Goal: Task Accomplishment & Management: Use online tool/utility

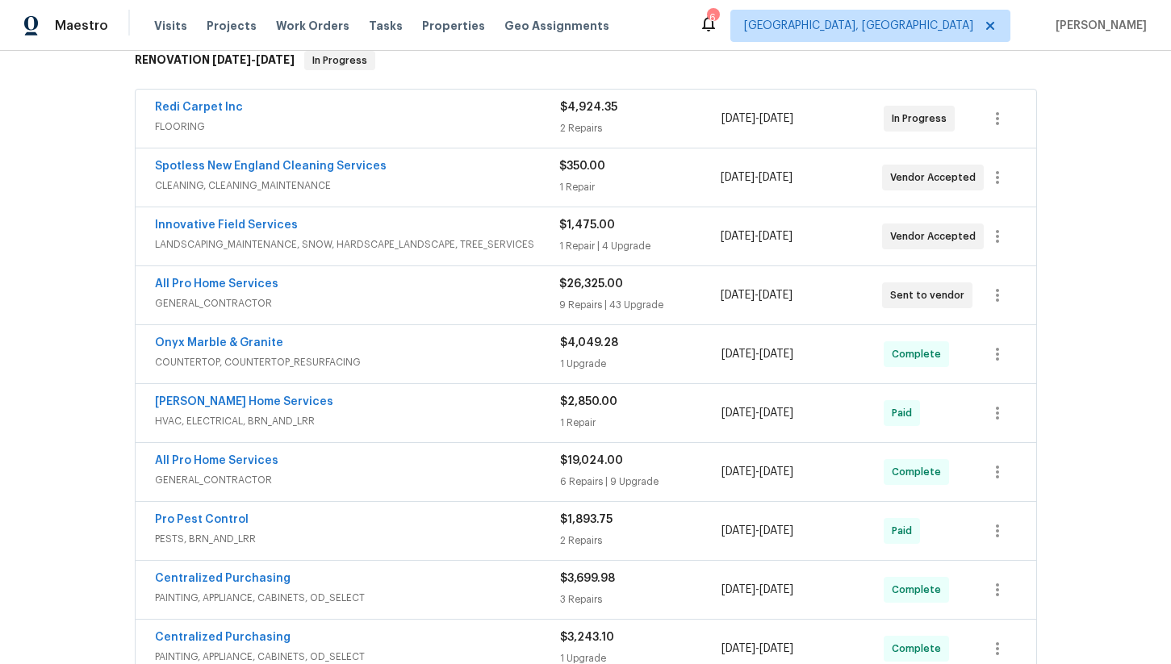
scroll to position [289, 0]
click at [229, 277] on link "All Pro Home Services" at bounding box center [216, 282] width 123 height 11
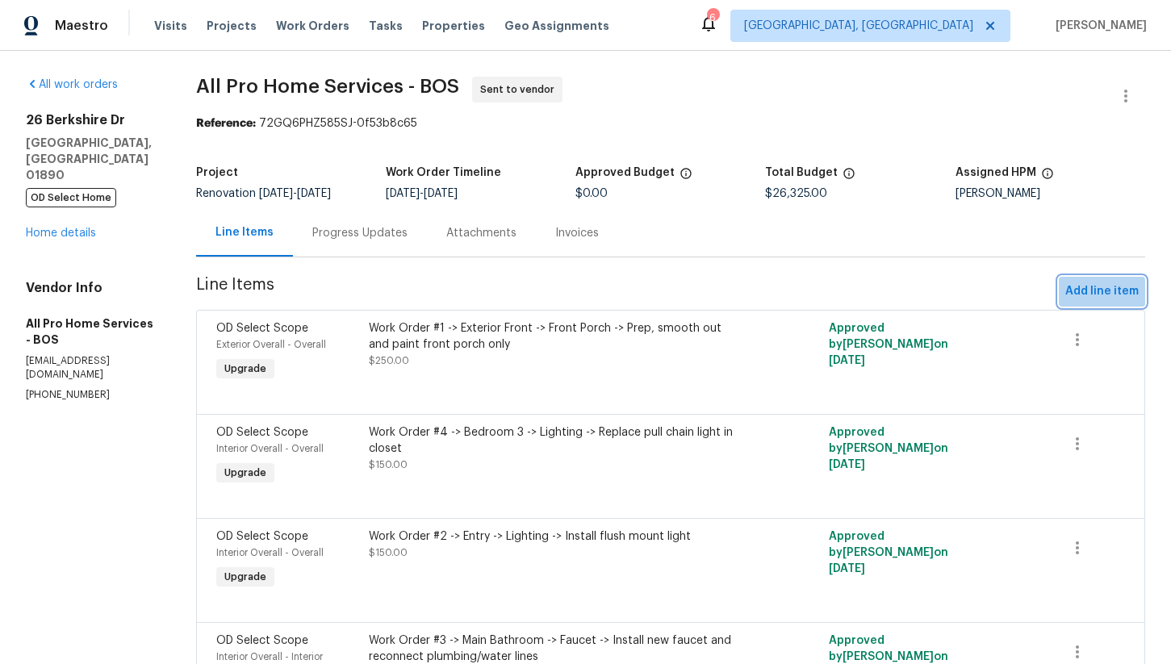
click at [1088, 297] on span "Add line item" at bounding box center [1101, 292] width 73 height 20
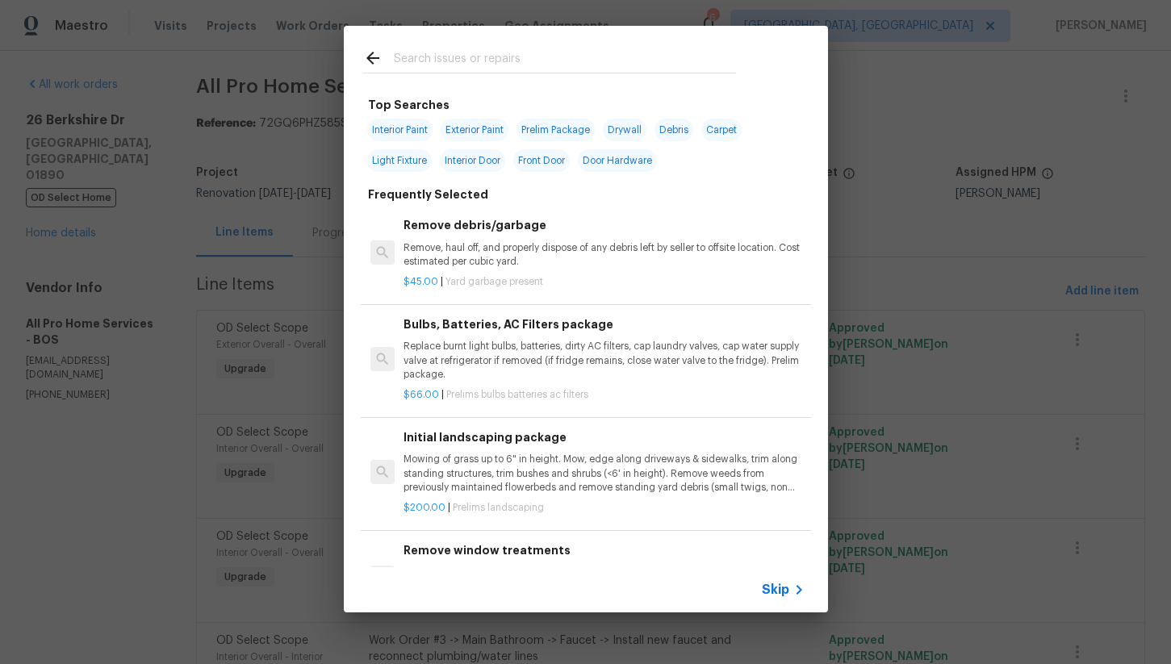
click at [438, 56] on input "text" at bounding box center [565, 60] width 342 height 24
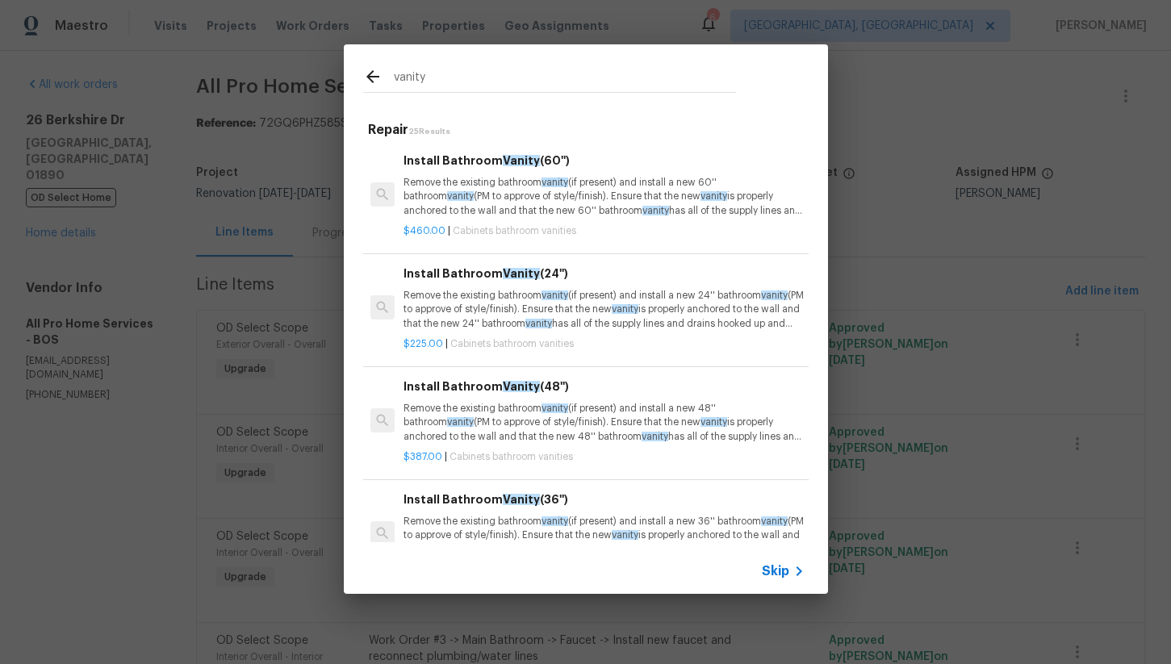
scroll to position [30, 0]
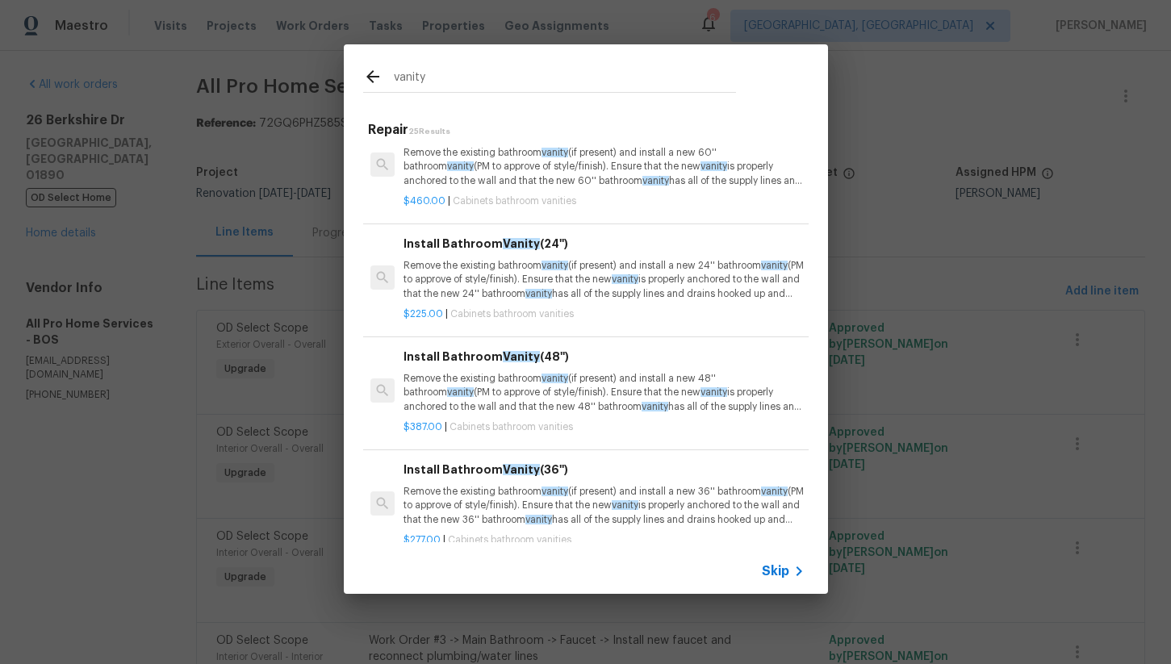
type input "vanity"
click at [517, 284] on p "Remove the existing bathroom vanity (if present) and install a new 24'' bathroo…" at bounding box center [604, 279] width 400 height 41
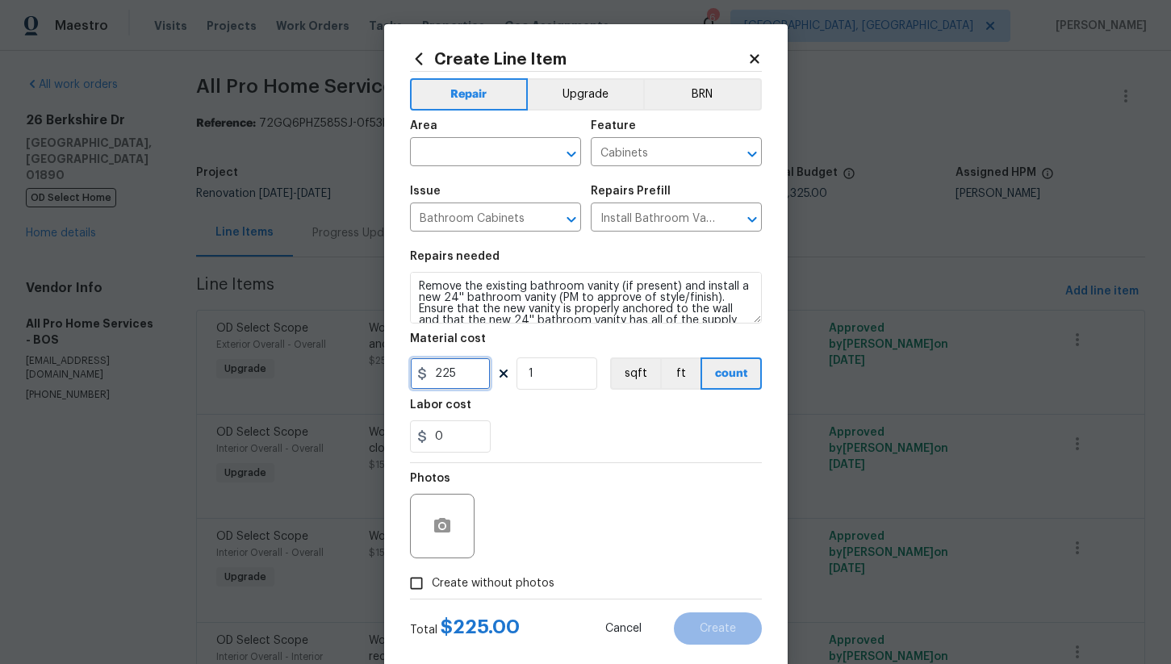
click at [466, 374] on input "225" at bounding box center [450, 374] width 81 height 32
type input "400"
click at [456, 156] on input "text" at bounding box center [473, 153] width 126 height 25
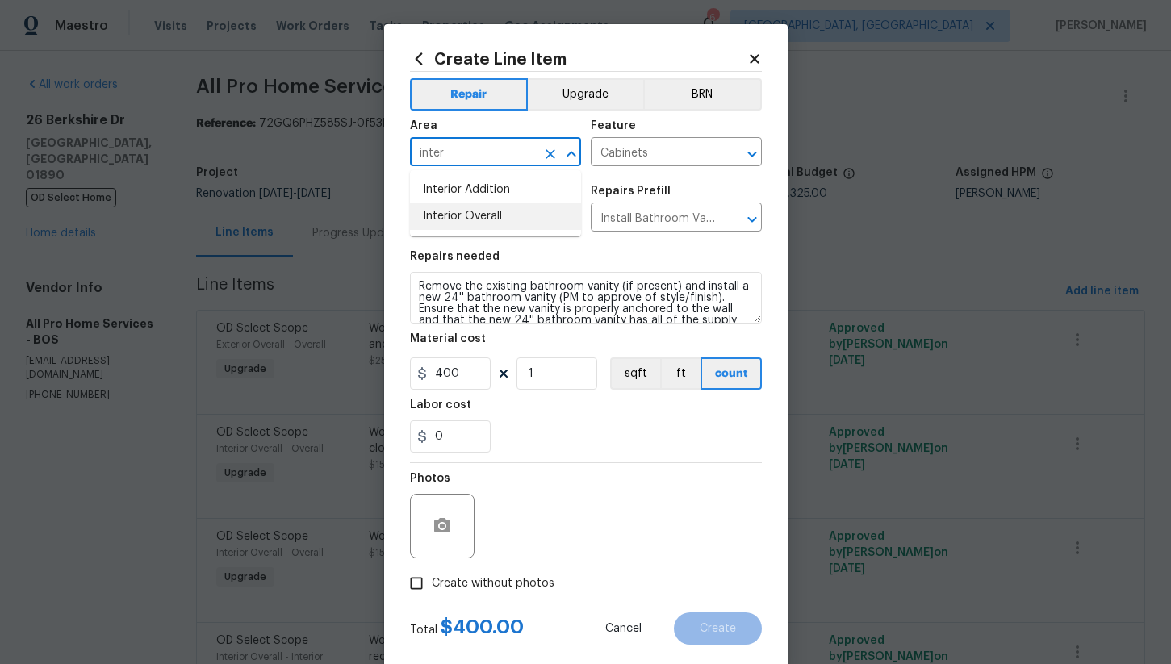
click at [468, 219] on li "Interior Overall" at bounding box center [495, 216] width 171 height 27
click at [492, 153] on input "Interior Overall" at bounding box center [473, 153] width 126 height 25
type input "s"
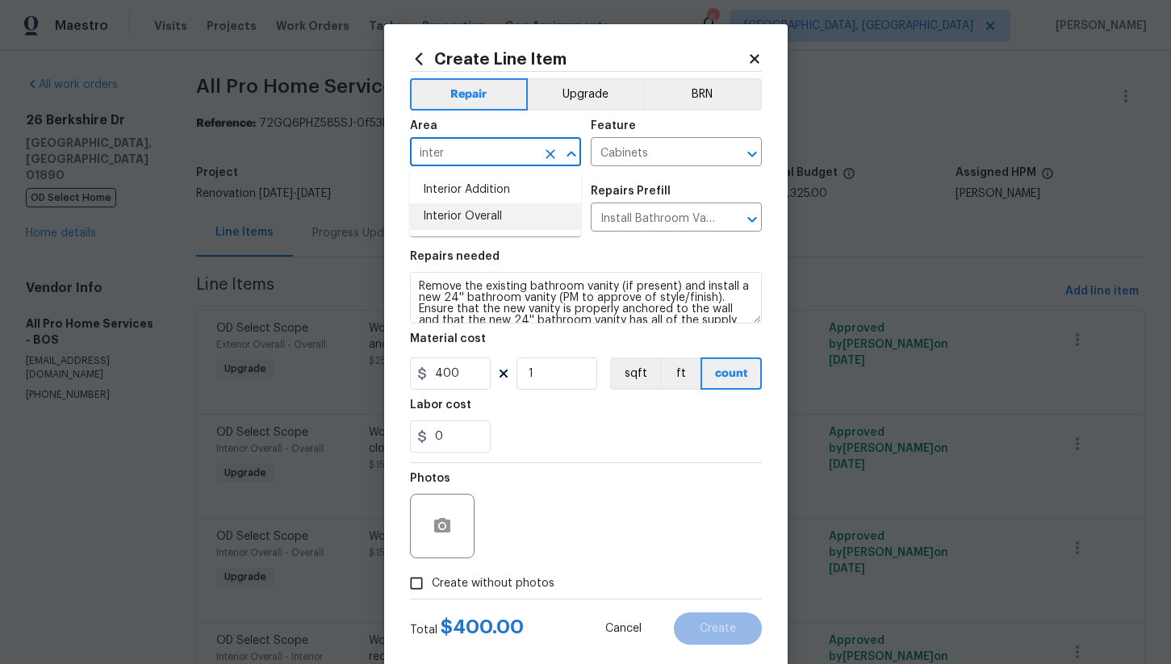
click at [503, 214] on li "Interior Overall" at bounding box center [495, 216] width 171 height 27
type input "Interior Overall"
click at [409, 588] on input "Create without photos" at bounding box center [416, 583] width 31 height 31
checkbox input "true"
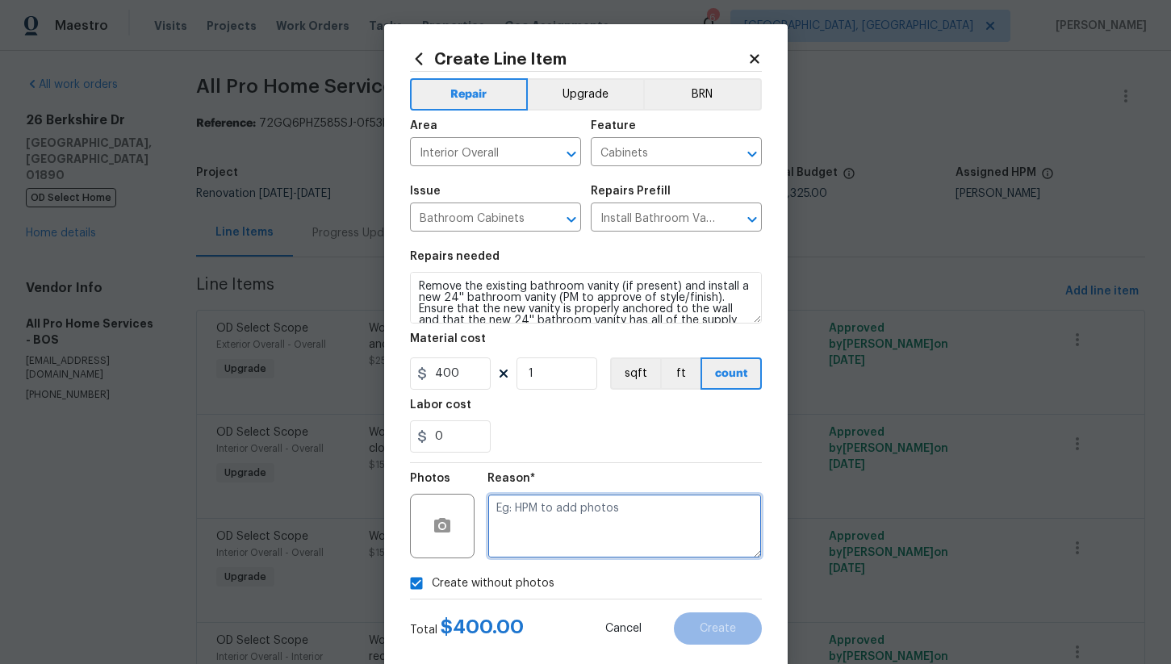
click at [584, 513] on textarea at bounding box center [624, 526] width 274 height 65
type textarea "na"
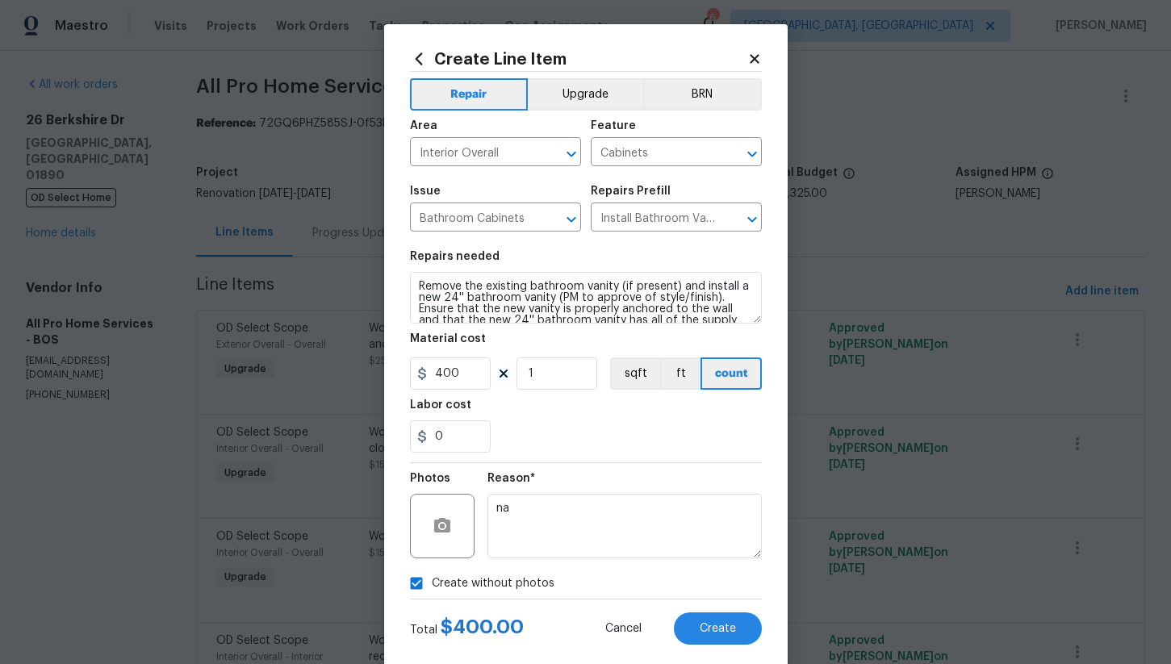
click at [593, 448] on div "0" at bounding box center [586, 436] width 352 height 32
click at [716, 633] on span "Create" at bounding box center [718, 629] width 36 height 12
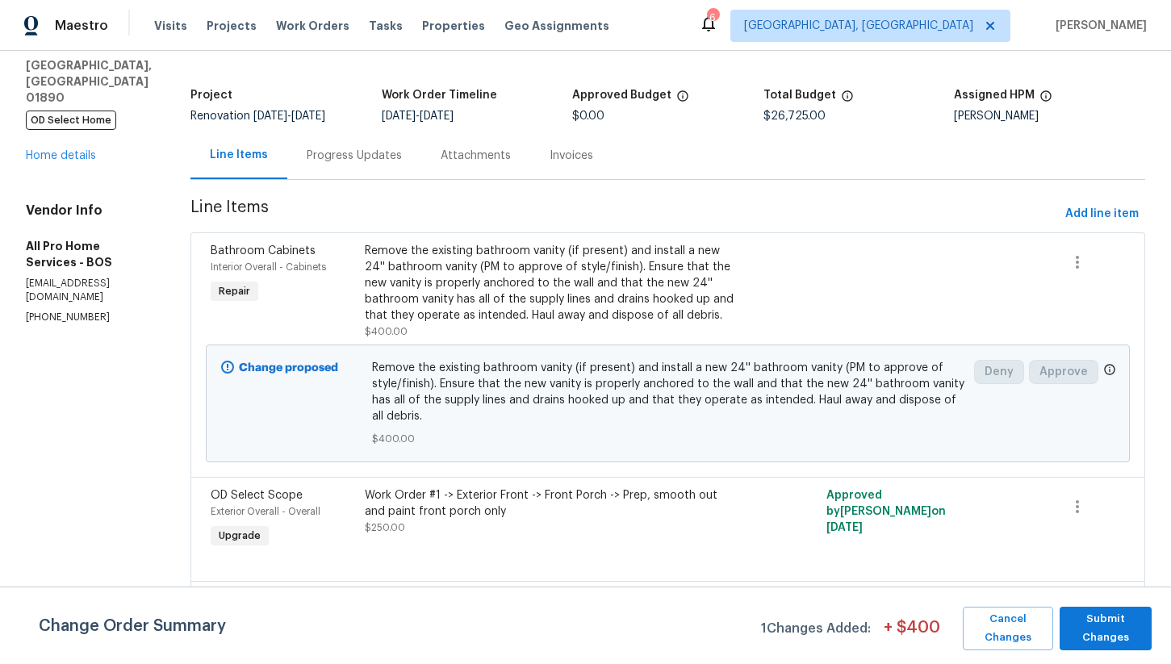
scroll to position [54, 0]
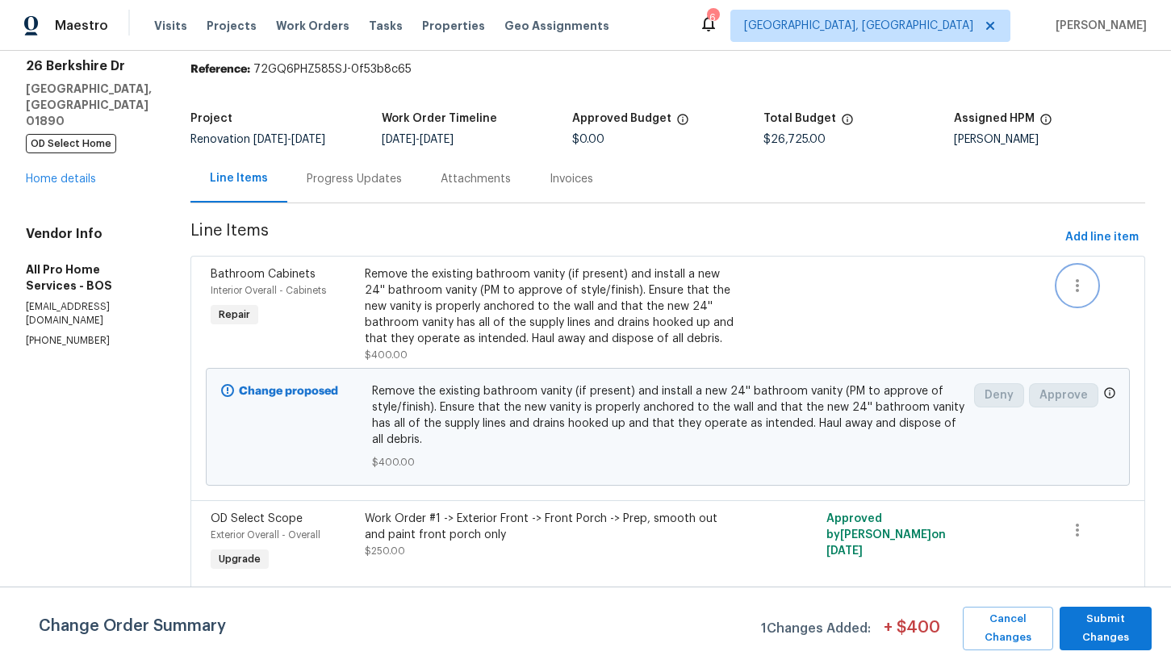
click at [1070, 291] on icon "button" at bounding box center [1077, 285] width 19 height 19
click at [730, 341] on div at bounding box center [585, 332] width 1171 height 664
click at [558, 312] on div "Remove the existing bathroom vanity (if present) and install a new 24'' bathroo…" at bounding box center [552, 306] width 375 height 81
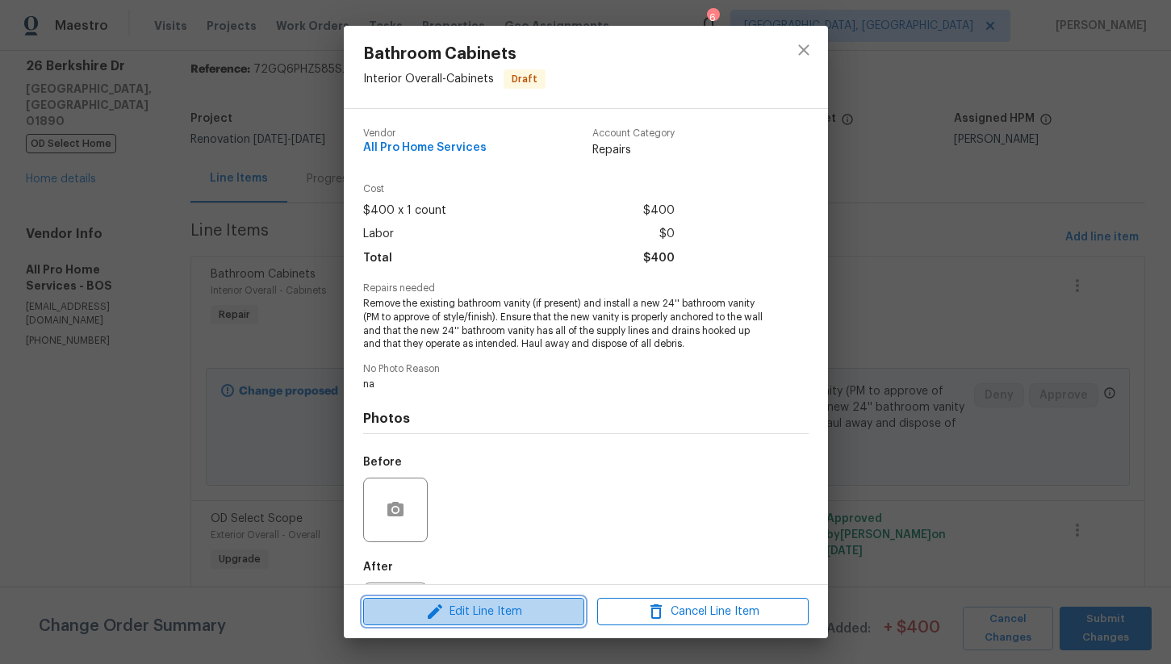
click at [533, 606] on span "Edit Line Item" at bounding box center [473, 612] width 211 height 20
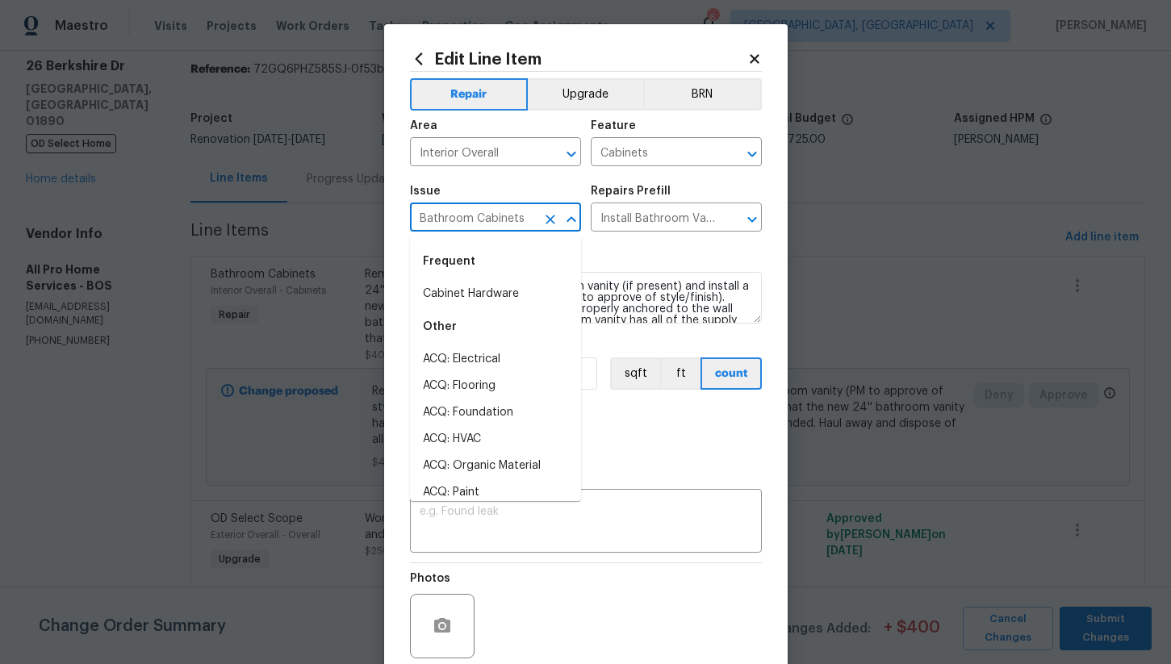
click at [473, 219] on input "Bathroom Cabinets" at bounding box center [473, 219] width 126 height 25
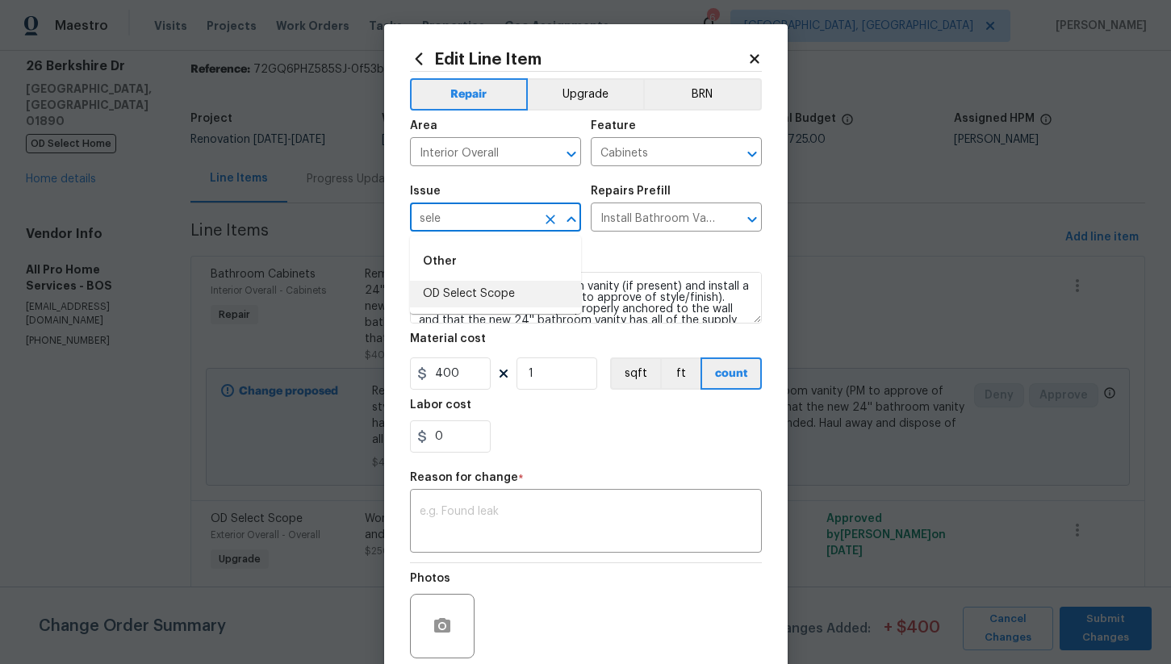
click at [495, 291] on li "OD Select Scope" at bounding box center [495, 294] width 171 height 27
type input "OD Select Scope"
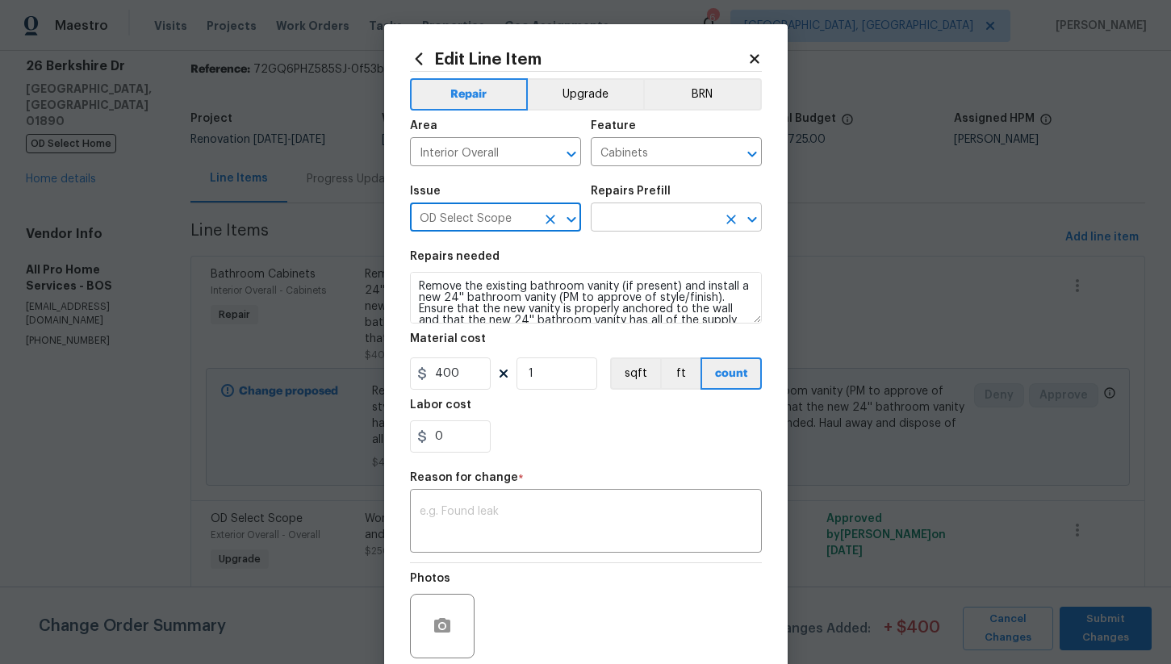
type input "OD Select Scope"
click at [645, 215] on input "text" at bounding box center [654, 219] width 126 height 25
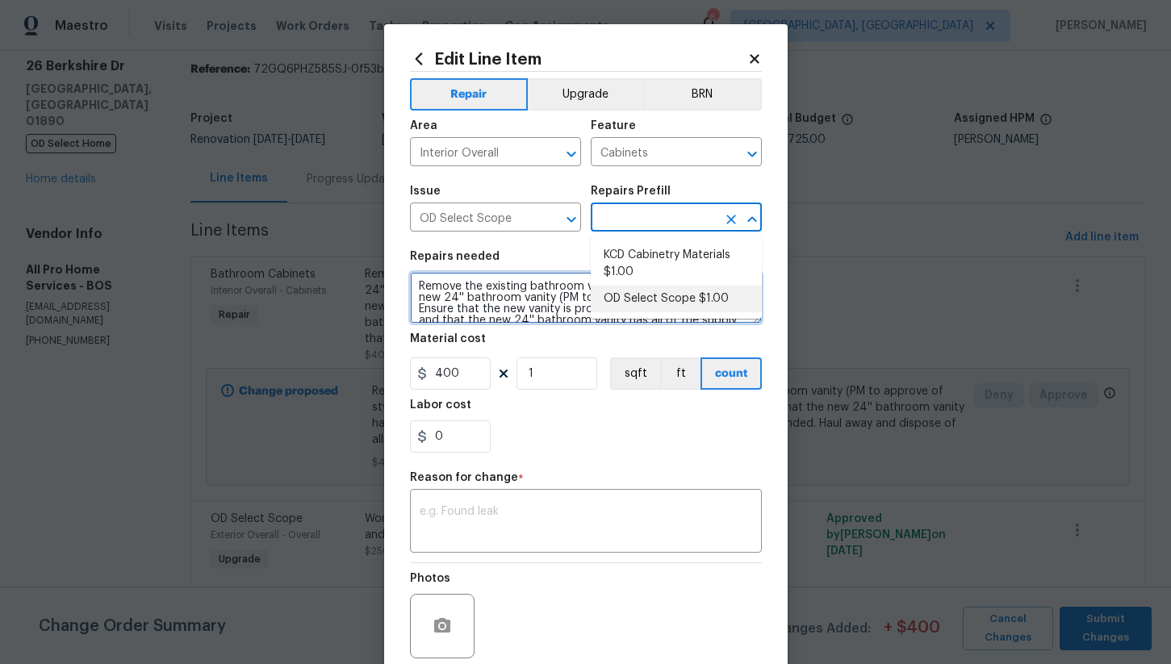
click at [470, 307] on textarea "Remove the existing bathroom vanity (if present) and install a new 24'' bathroo…" at bounding box center [586, 298] width 352 height 52
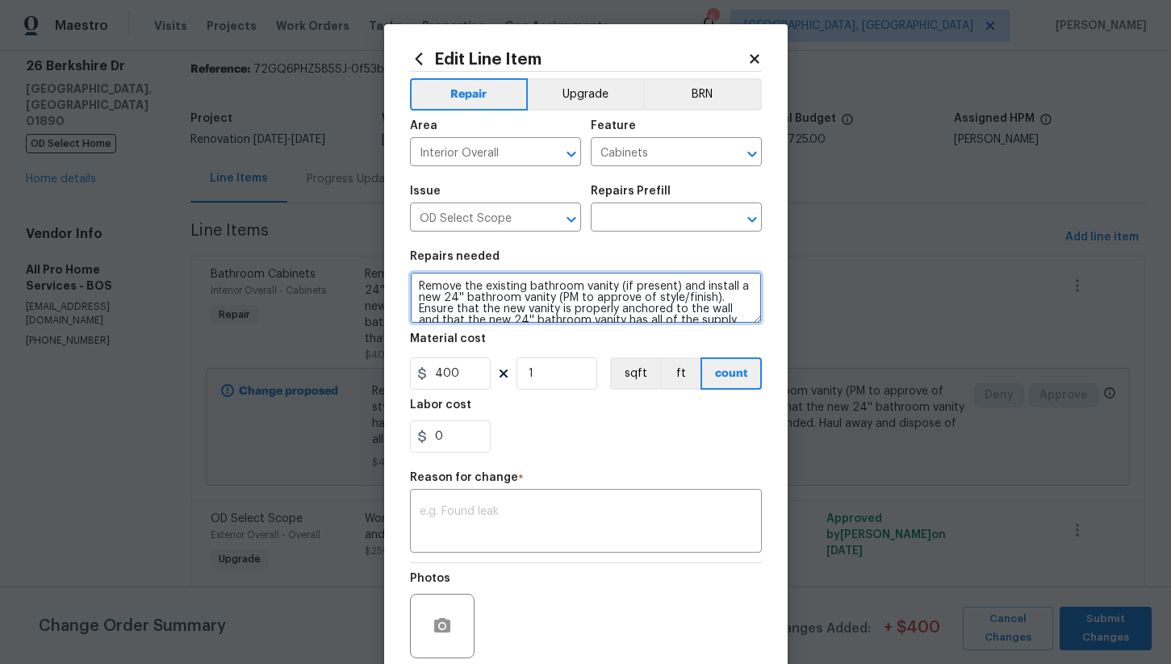
click at [470, 307] on textarea "Remove the existing bathroom vanity (if present) and install a new 24'' bathroo…" at bounding box center [586, 298] width 352 height 52
click at [642, 221] on input "text" at bounding box center [654, 219] width 126 height 25
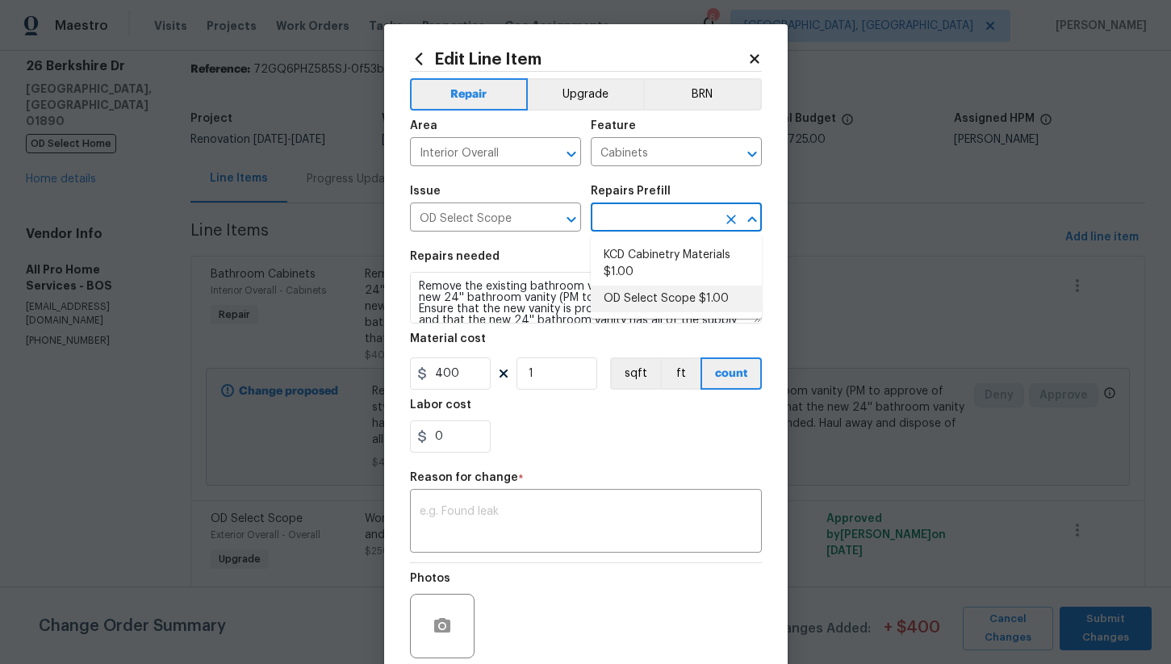
click at [642, 305] on li "OD Select Scope $1.00" at bounding box center [676, 299] width 171 height 27
type input "OD Select Scope $1.00"
type textarea "Refer to the agreed upon scope document for further details."
type input "1"
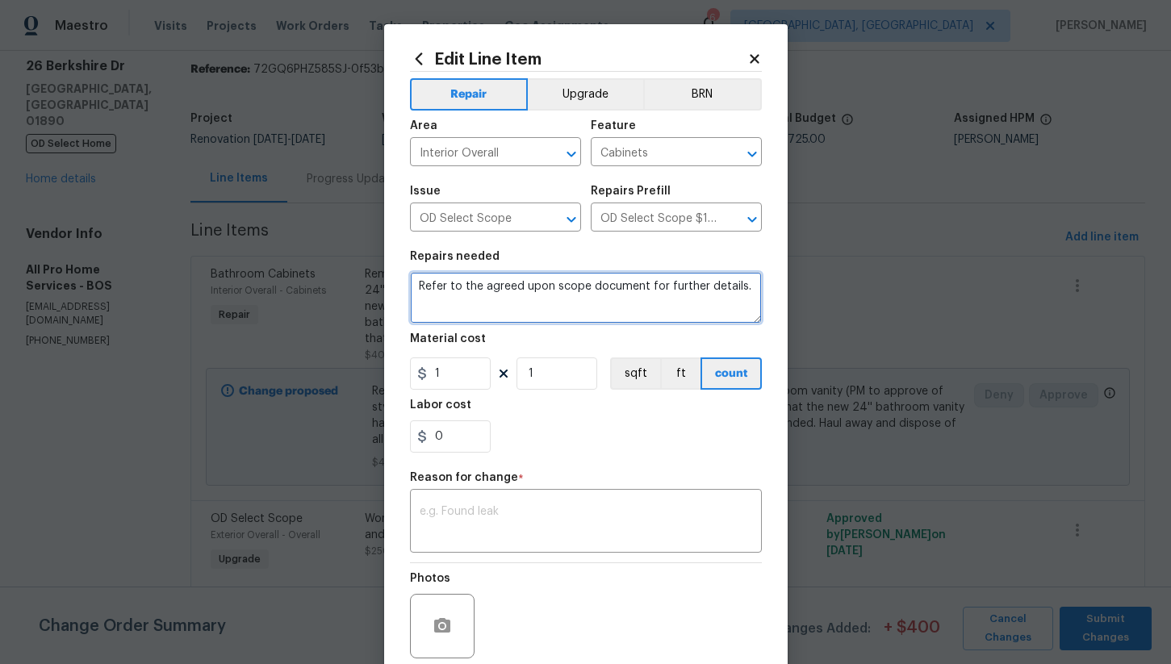
click at [517, 307] on textarea "Refer to the agreed upon scope document for further details." at bounding box center [586, 298] width 352 height 52
type textarea "Furnish and install revised spec for laundry room vanity"
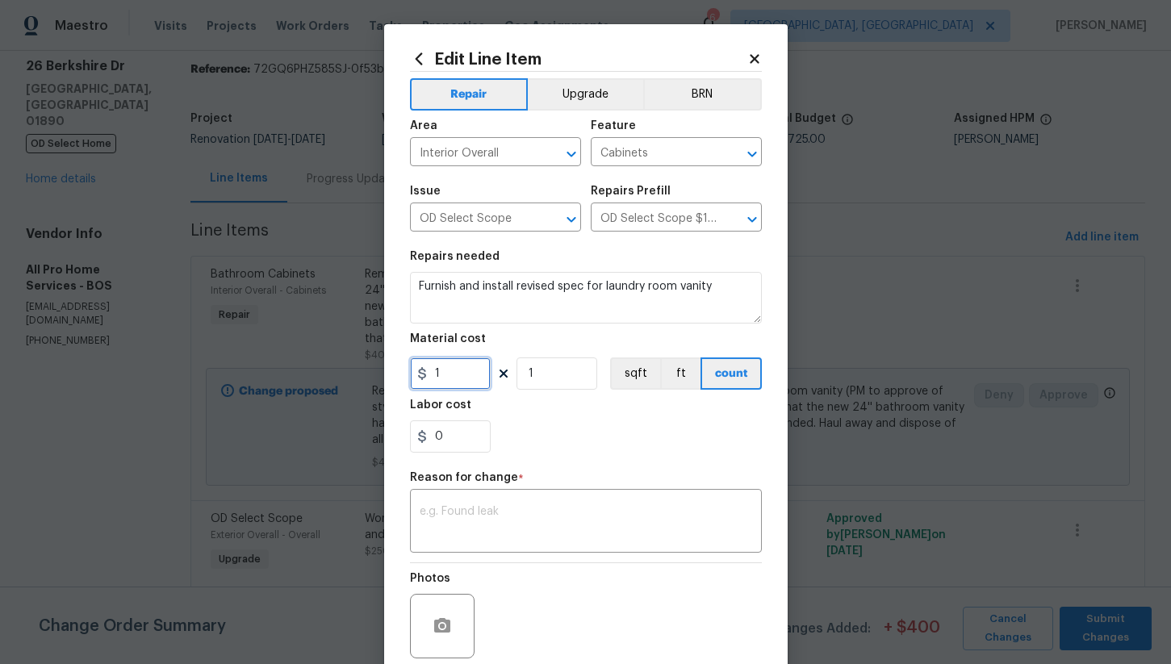
click at [450, 384] on input "1" at bounding box center [450, 374] width 81 height 32
type input "400"
click at [481, 508] on textarea at bounding box center [586, 523] width 333 height 34
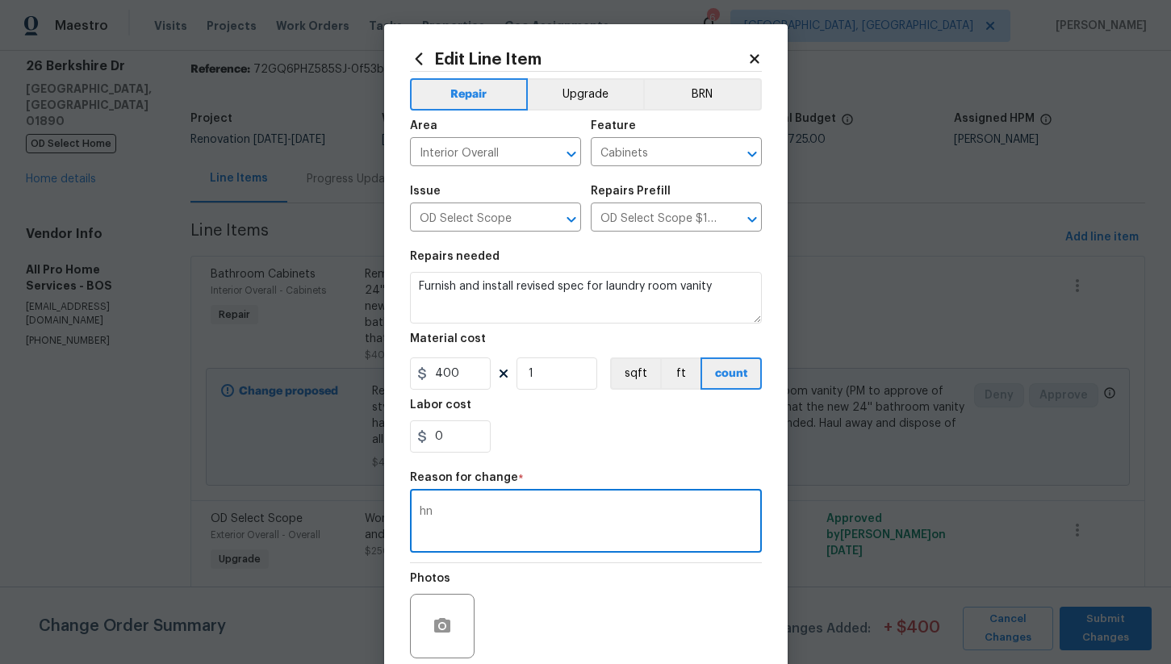
type textarea "h"
type textarea "na"
click at [558, 425] on div "0" at bounding box center [586, 436] width 352 height 32
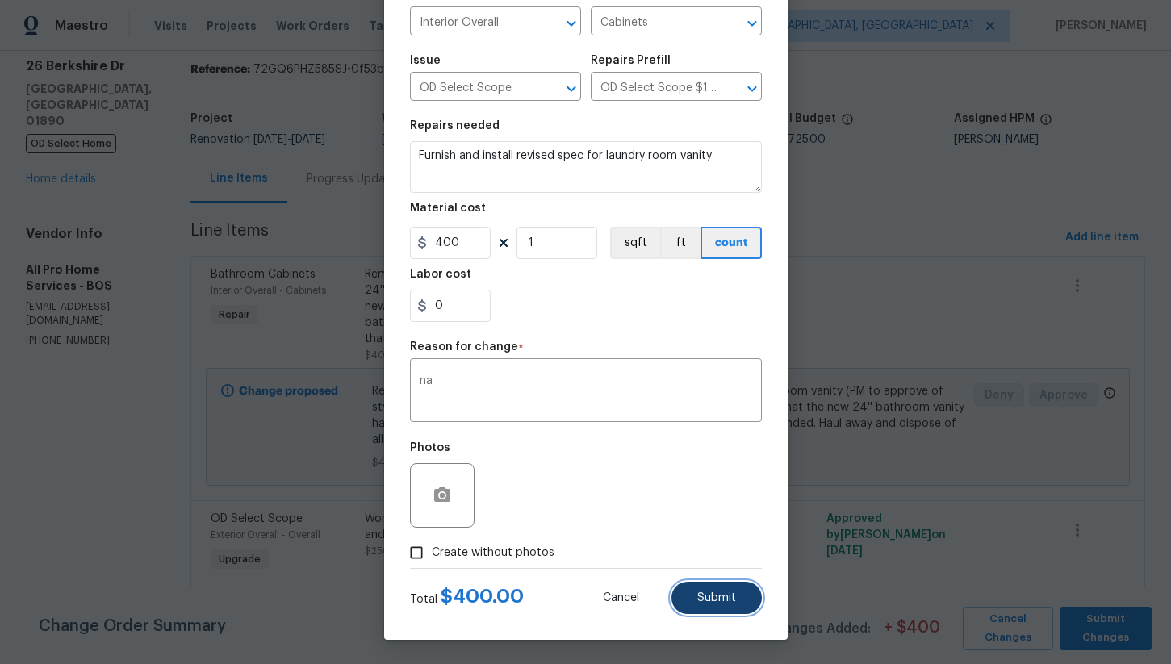
click at [713, 596] on span "Submit" at bounding box center [716, 598] width 39 height 12
type textarea "Remove the existing bathroom vanity (if present) and install a new 24'' bathroo…"
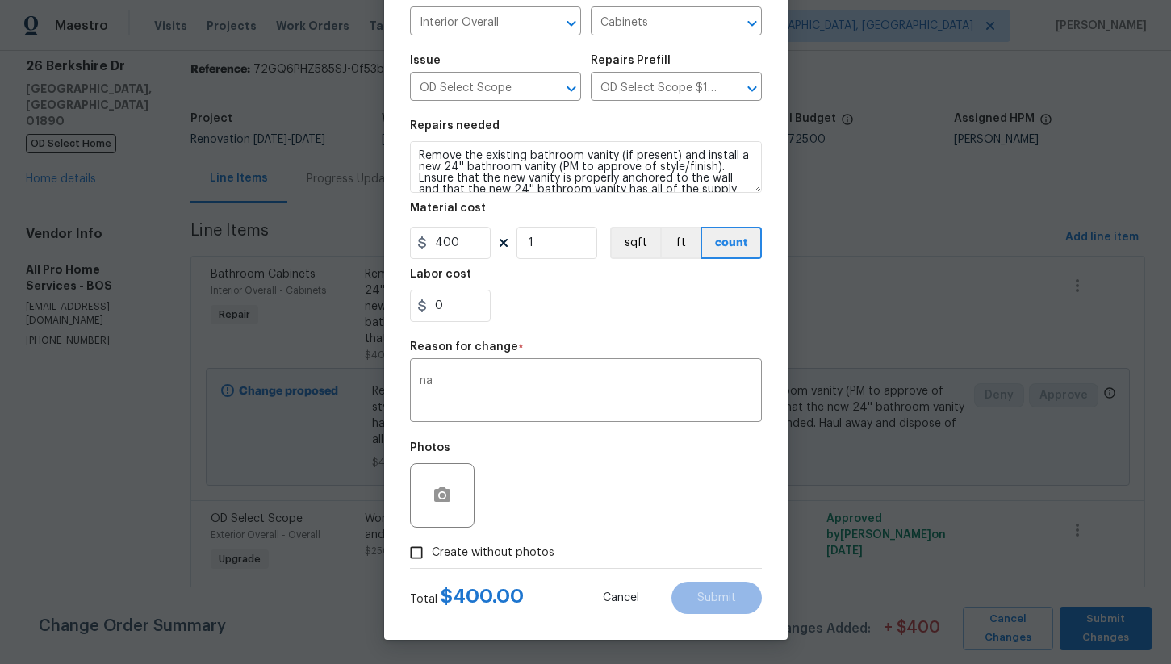
type input "Bathroom Cabinets"
type input "Install Bathroom Vanity (24'') $225.00"
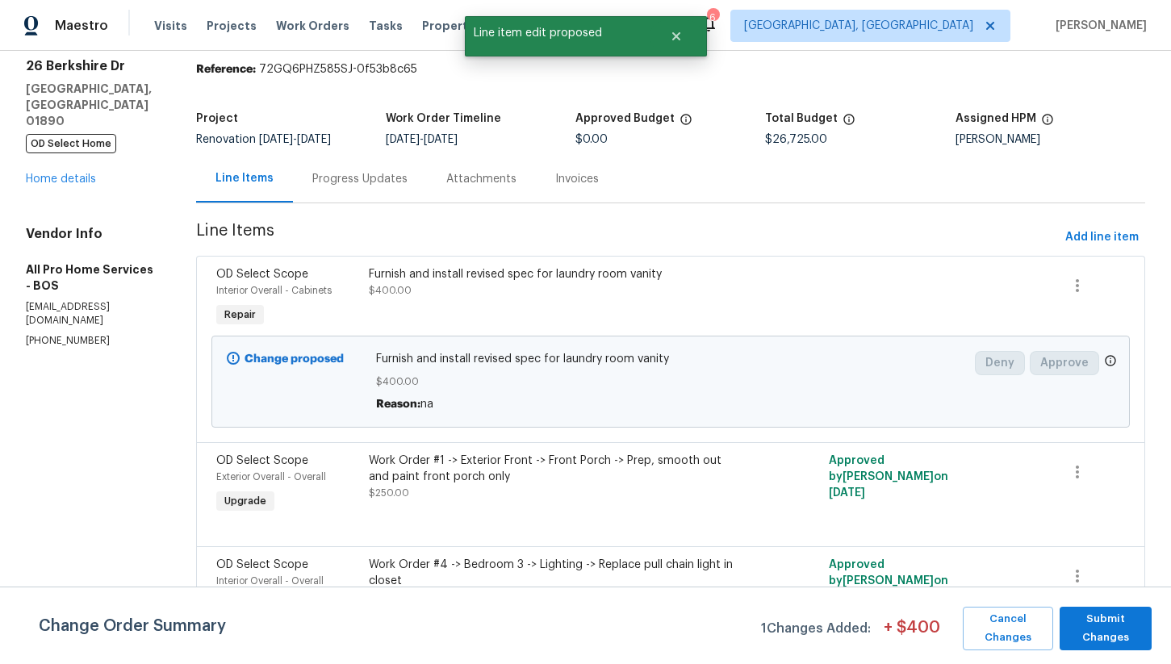
scroll to position [0, 0]
click at [1091, 634] on span "Submit Changes" at bounding box center [1106, 628] width 76 height 37
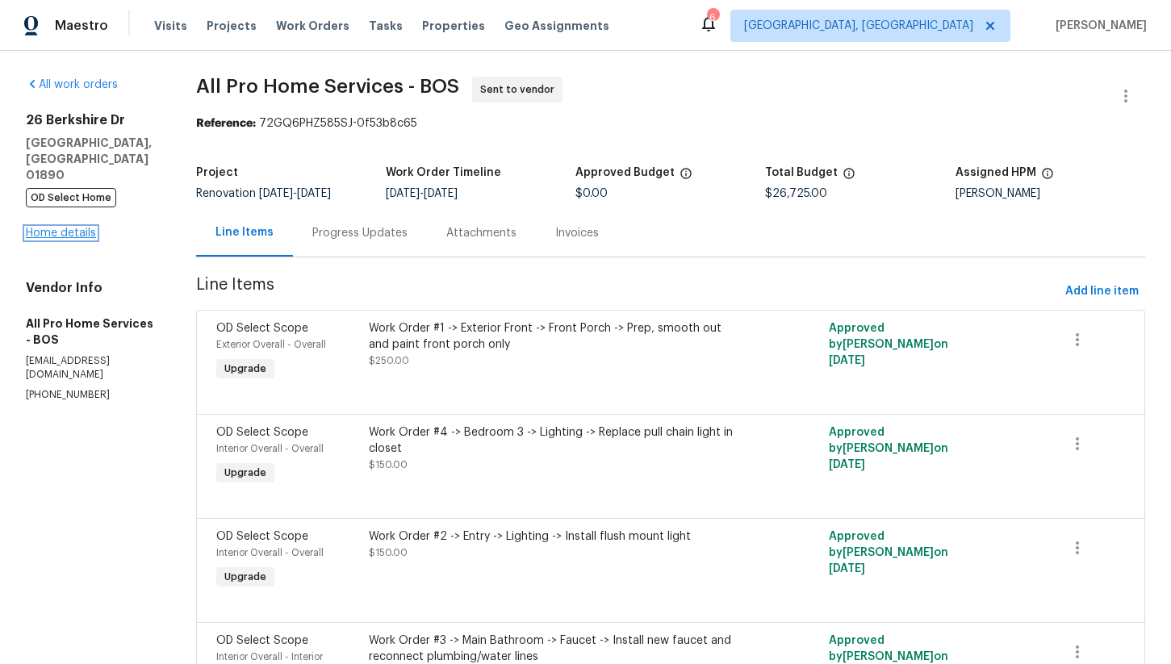
click at [48, 228] on link "Home details" at bounding box center [61, 233] width 70 height 11
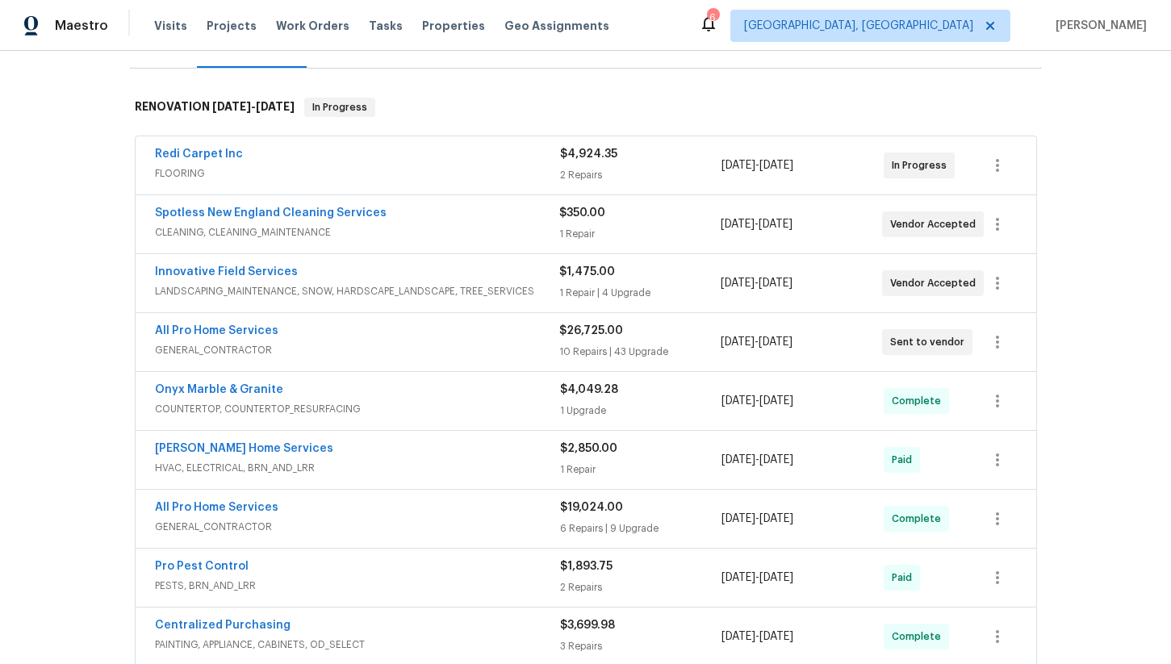
scroll to position [154, 0]
